Goal: Information Seeking & Learning: Learn about a topic

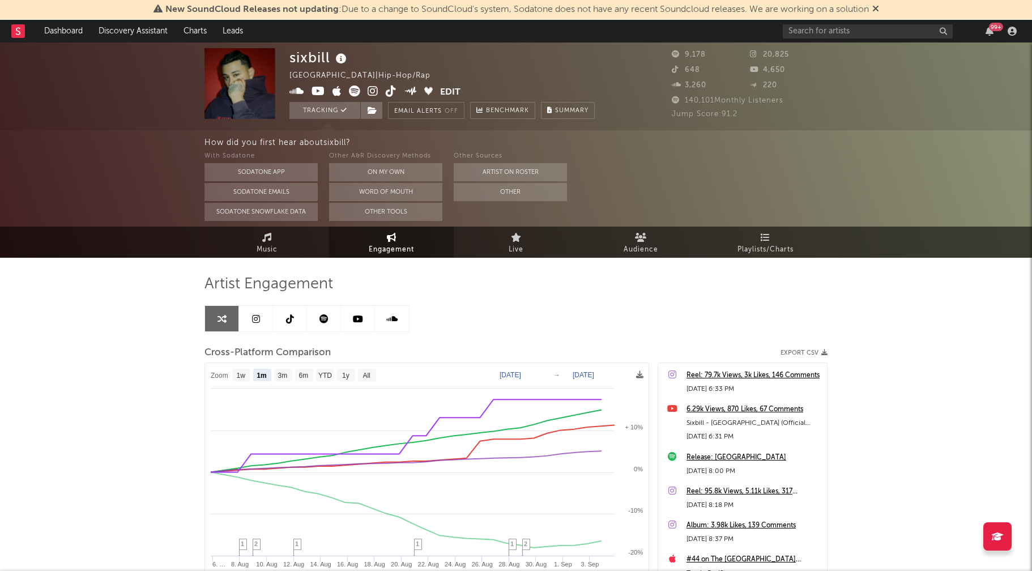
select select "1m"
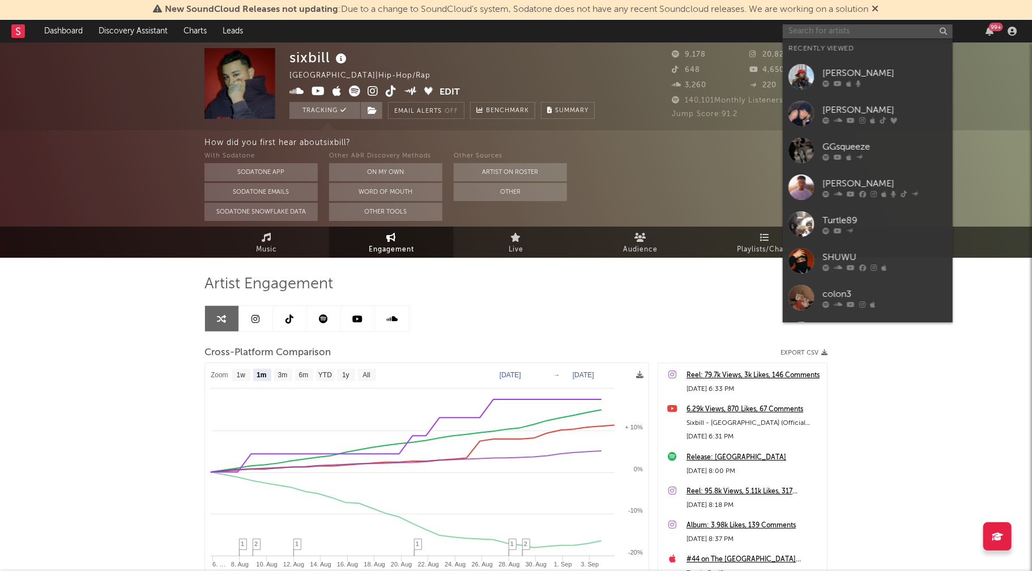
click at [833, 31] on input "text" at bounding box center [867, 31] width 170 height 14
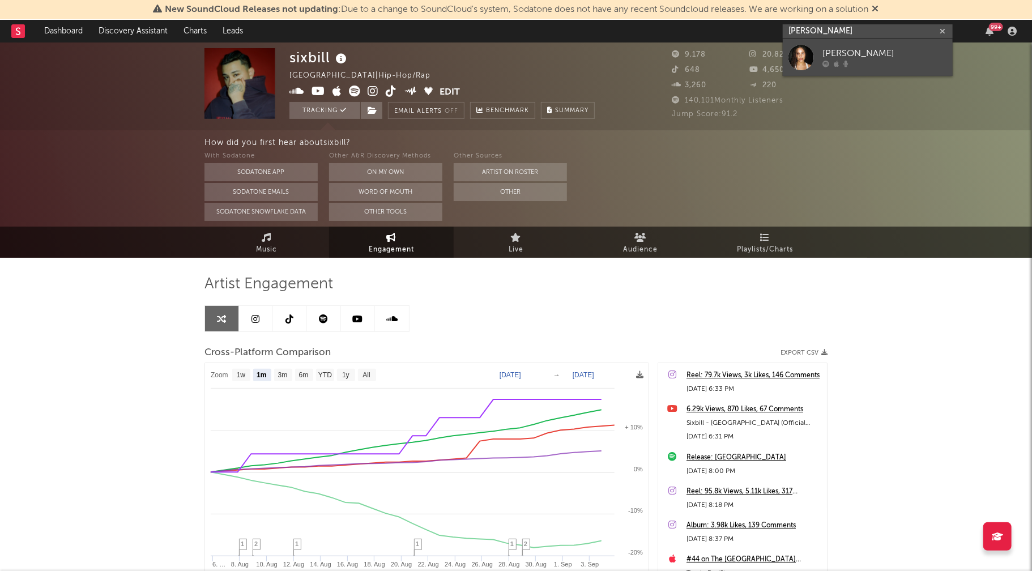
type input "[PERSON_NAME]"
click at [877, 47] on div "[PERSON_NAME]" at bounding box center [884, 54] width 125 height 14
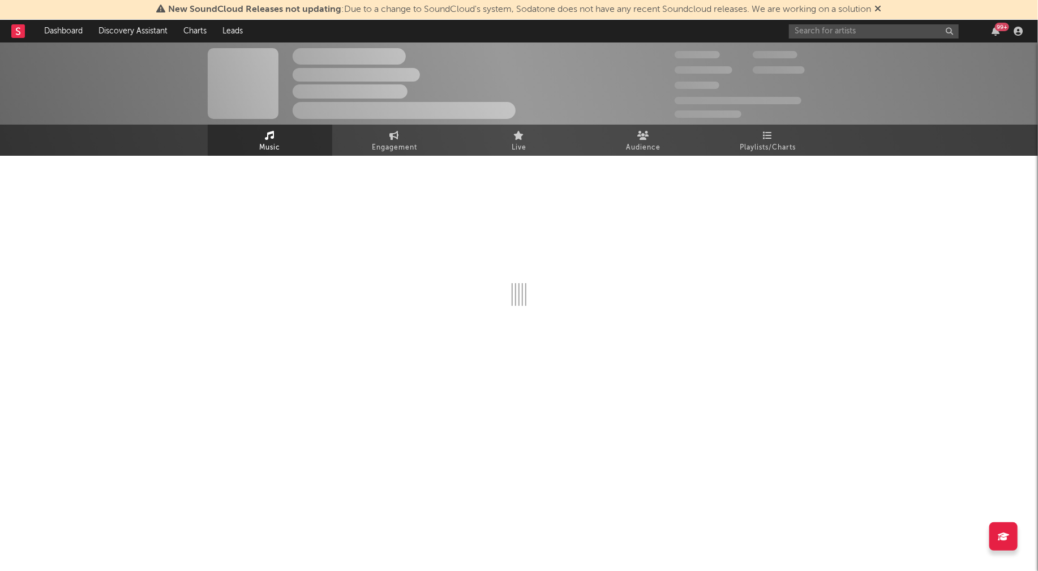
select select "1w"
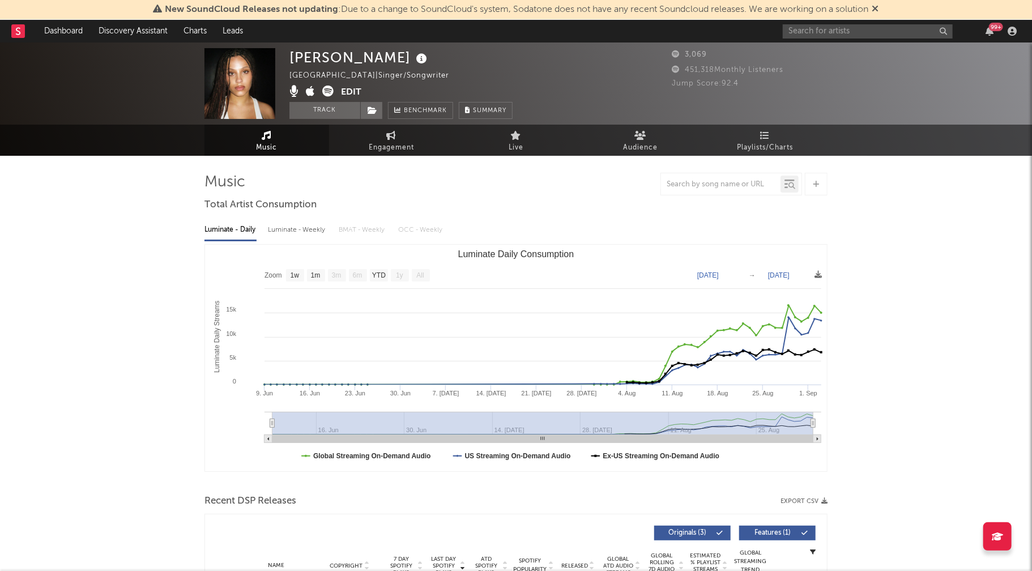
click at [289, 229] on div "Luminate - Weekly" at bounding box center [297, 229] width 59 height 19
select select "1w"
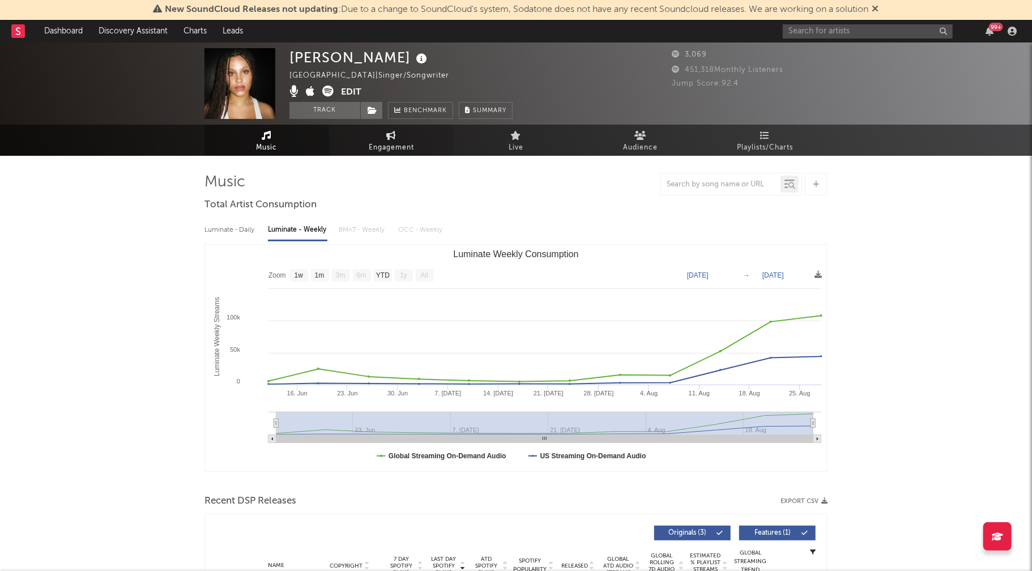
click at [387, 143] on span "Engagement" at bounding box center [391, 148] width 45 height 14
select select "1w"
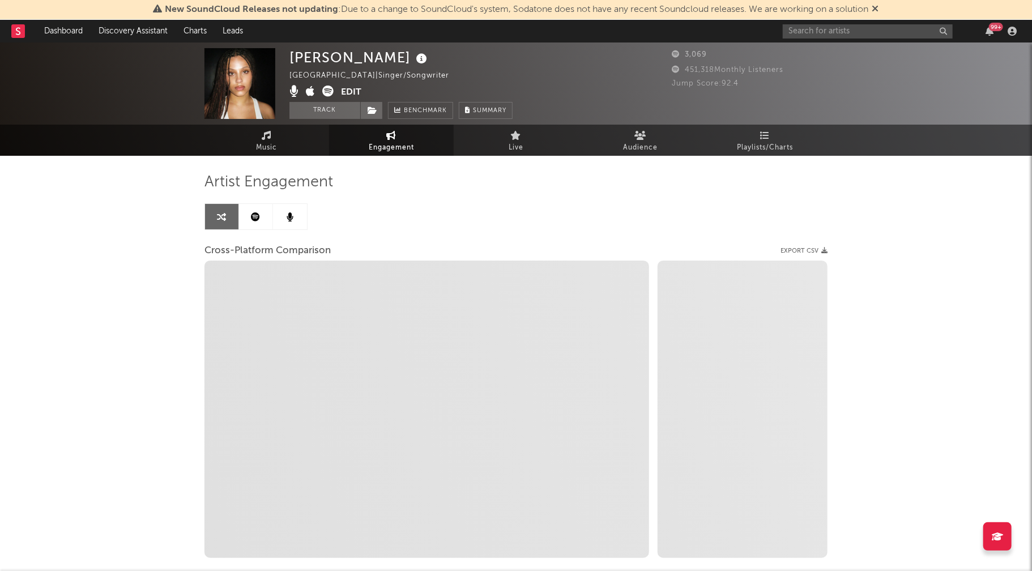
select select "1m"
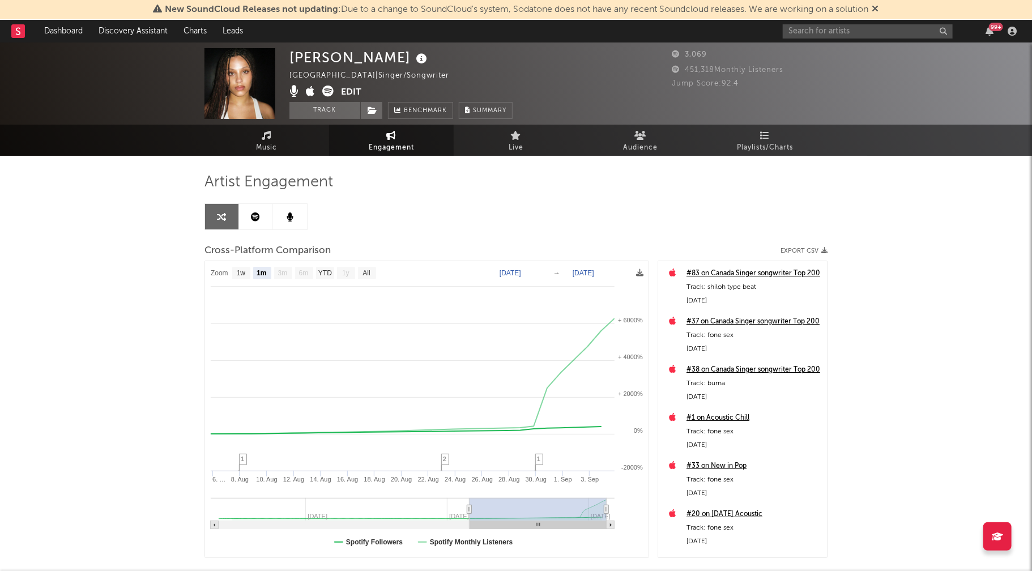
drag, startPoint x: 292, startPoint y: 59, endPoint x: 405, endPoint y: 61, distance: 113.8
click at [405, 61] on div "[PERSON_NAME]" at bounding box center [359, 57] width 140 height 19
copy div "[PERSON_NAME]"
